Goal: Check status: Check status

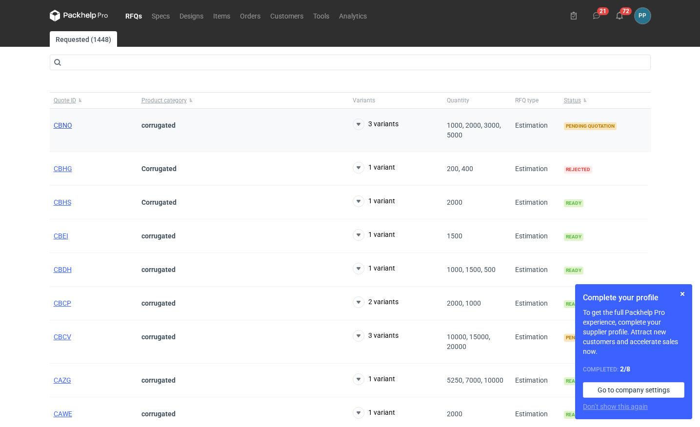
click at [60, 126] on span "CBNO" at bounding box center [63, 125] width 19 height 8
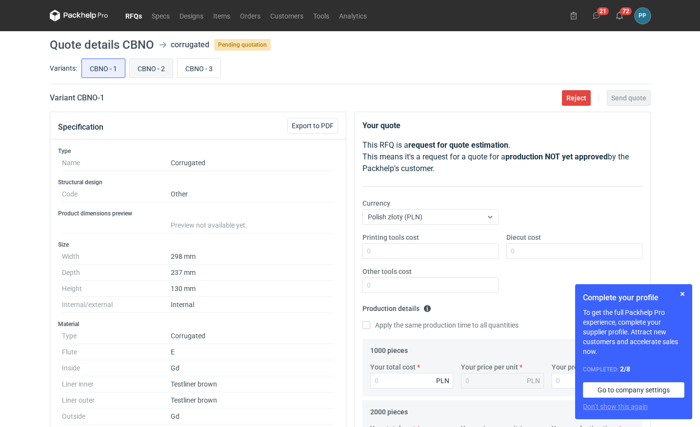
click at [154, 67] on input "CBNO - 2" at bounding box center [151, 68] width 43 height 19
radio input "true"
click at [192, 68] on input "CBNO - 3" at bounding box center [199, 68] width 43 height 19
radio input "true"
click at [104, 68] on input "CBNO - 1" at bounding box center [103, 68] width 43 height 19
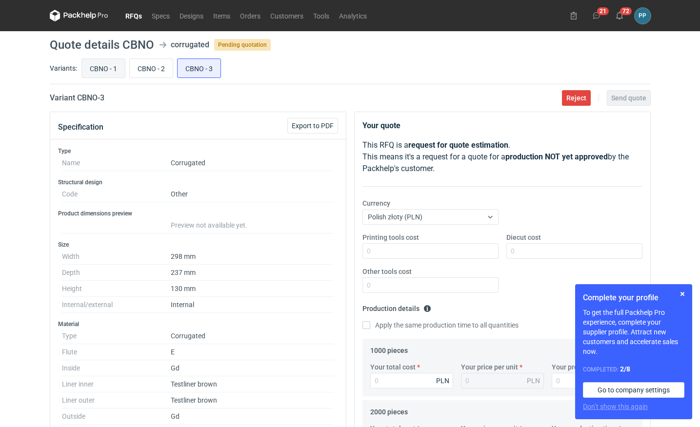
radio input "true"
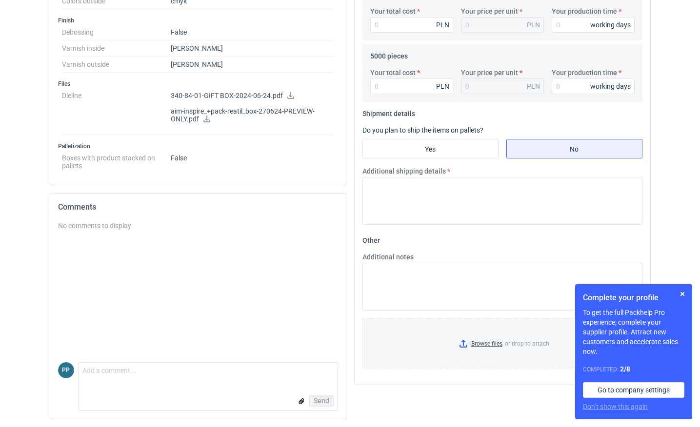
scroll to position [479, 0]
click at [288, 96] on icon at bounding box center [290, 96] width 7 height 7
click at [206, 120] on icon at bounding box center [207, 119] width 8 height 7
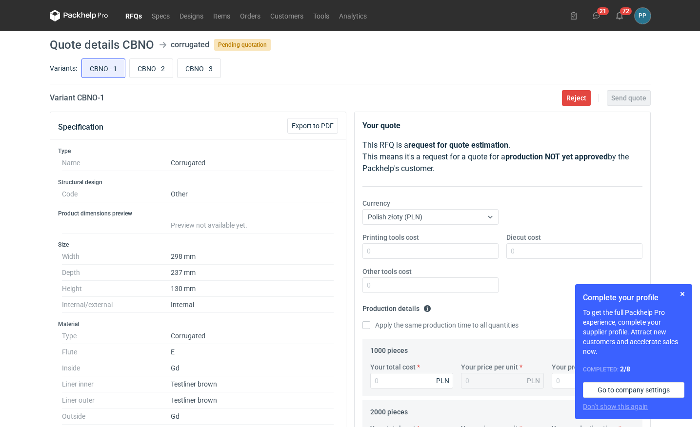
scroll to position [0, 0]
click at [146, 67] on input "CBNO - 2" at bounding box center [151, 68] width 43 height 19
radio input "true"
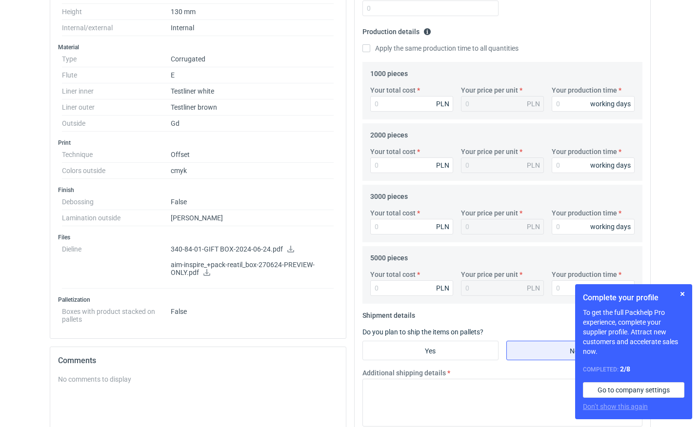
scroll to position [275, 0]
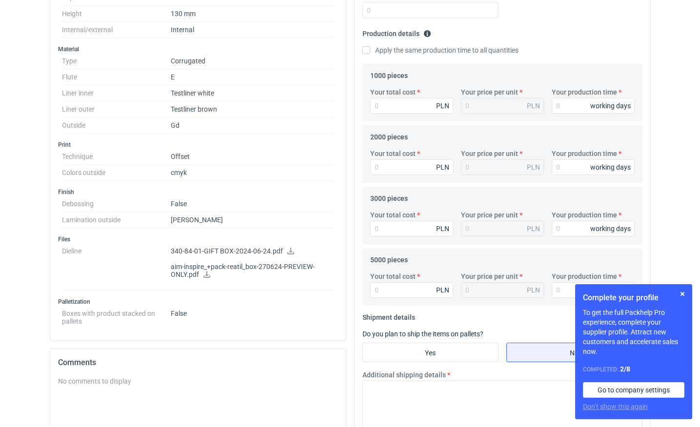
click at [289, 251] on icon at bounding box center [290, 251] width 7 height 7
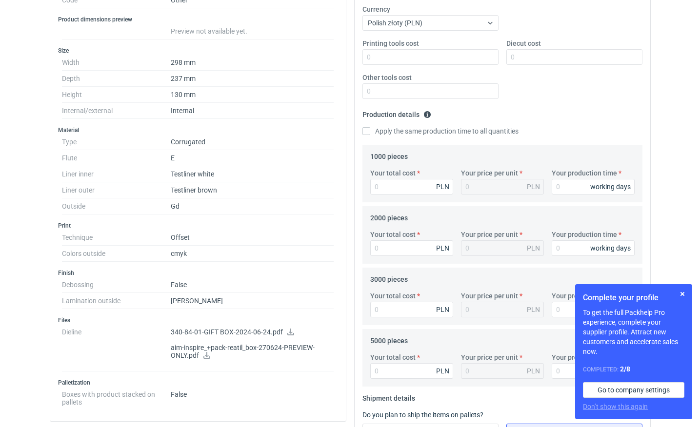
scroll to position [201, 0]
